Goal: Task Accomplishment & Management: Manage account settings

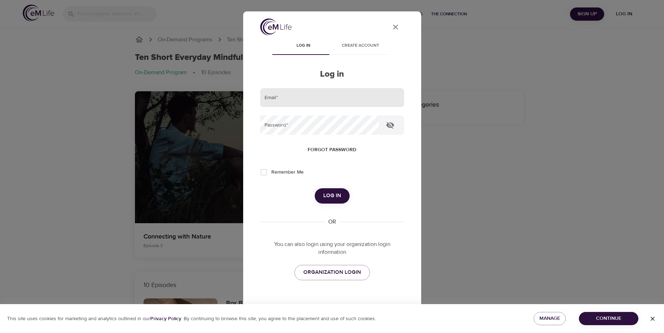
click at [316, 102] on input "email" at bounding box center [332, 97] width 144 height 19
click at [314, 101] on input "email" at bounding box center [332, 97] width 144 height 19
type input "[EMAIL_ADDRESS][DOMAIN_NAME]"
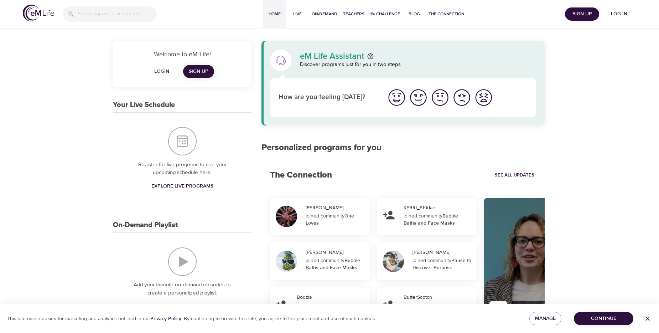
click at [626, 14] on span "Log in" at bounding box center [619, 14] width 28 height 9
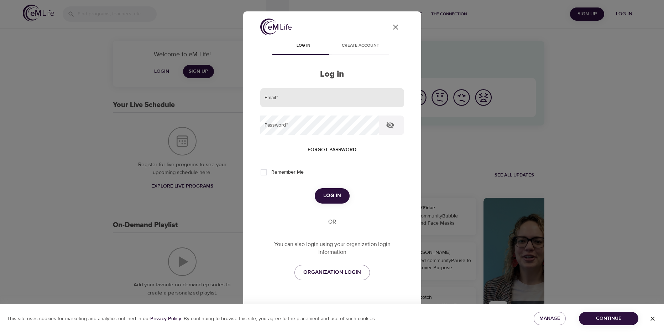
click at [313, 99] on input "email" at bounding box center [332, 97] width 144 height 19
type input "[EMAIL_ADDRESS][DOMAIN_NAME]"
click at [338, 197] on span "Log in" at bounding box center [332, 195] width 18 height 9
